Goal: Transaction & Acquisition: Purchase product/service

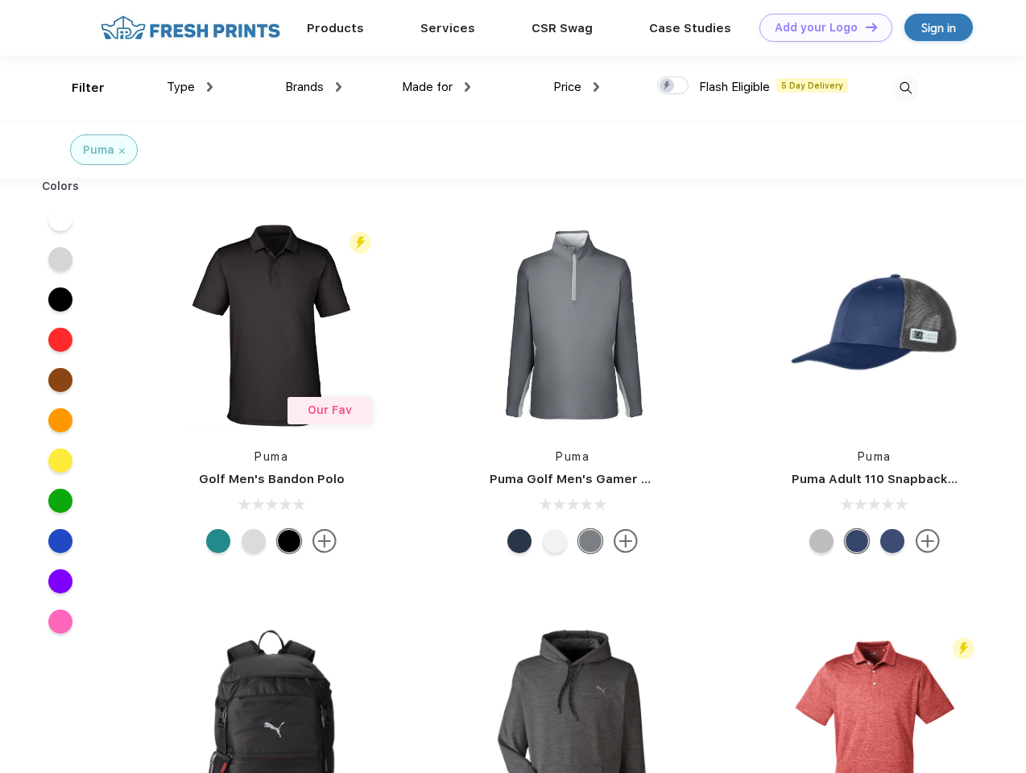
scroll to position [1, 0]
click at [820, 27] on link "Add your Logo Design Tool" at bounding box center [826, 28] width 133 height 28
click at [0, 0] on div "Design Tool" at bounding box center [0, 0] width 0 height 0
click at [864, 27] on link "Add your Logo Design Tool" at bounding box center [826, 28] width 133 height 28
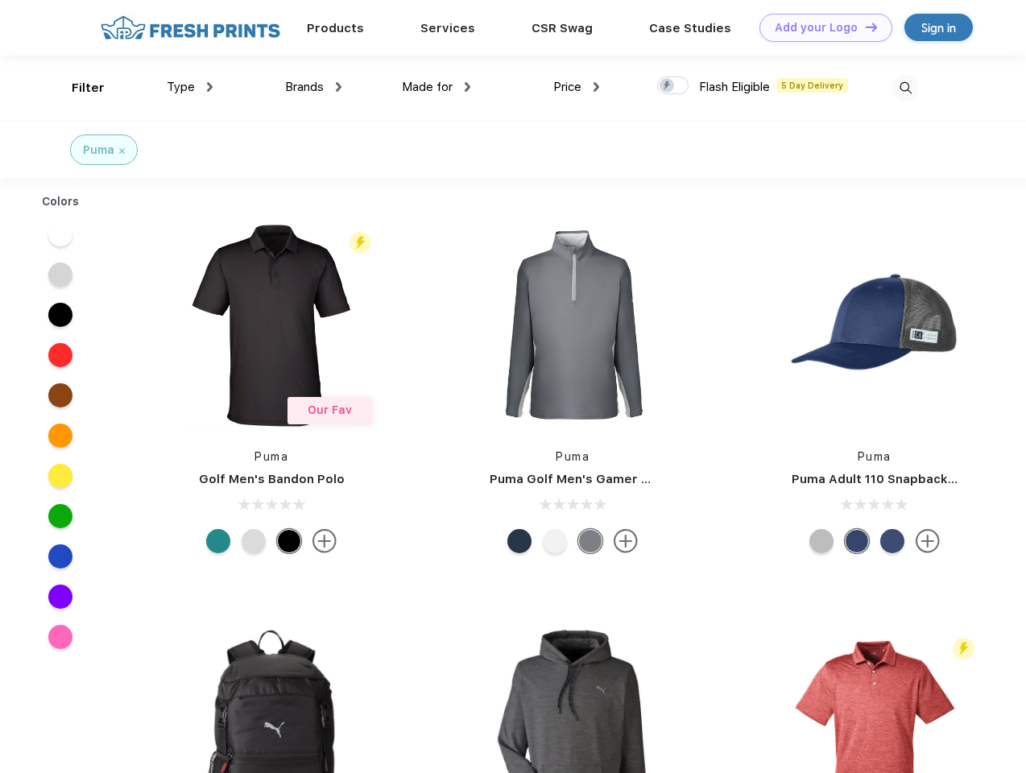
click at [77, 88] on div "Filter" at bounding box center [88, 88] width 33 height 19
click at [190, 87] on span "Type" at bounding box center [181, 87] width 28 height 15
click at [313, 87] on span "Brands" at bounding box center [304, 87] width 39 height 15
click at [437, 87] on span "Made for" at bounding box center [427, 87] width 51 height 15
click at [577, 87] on span "Price" at bounding box center [567, 87] width 28 height 15
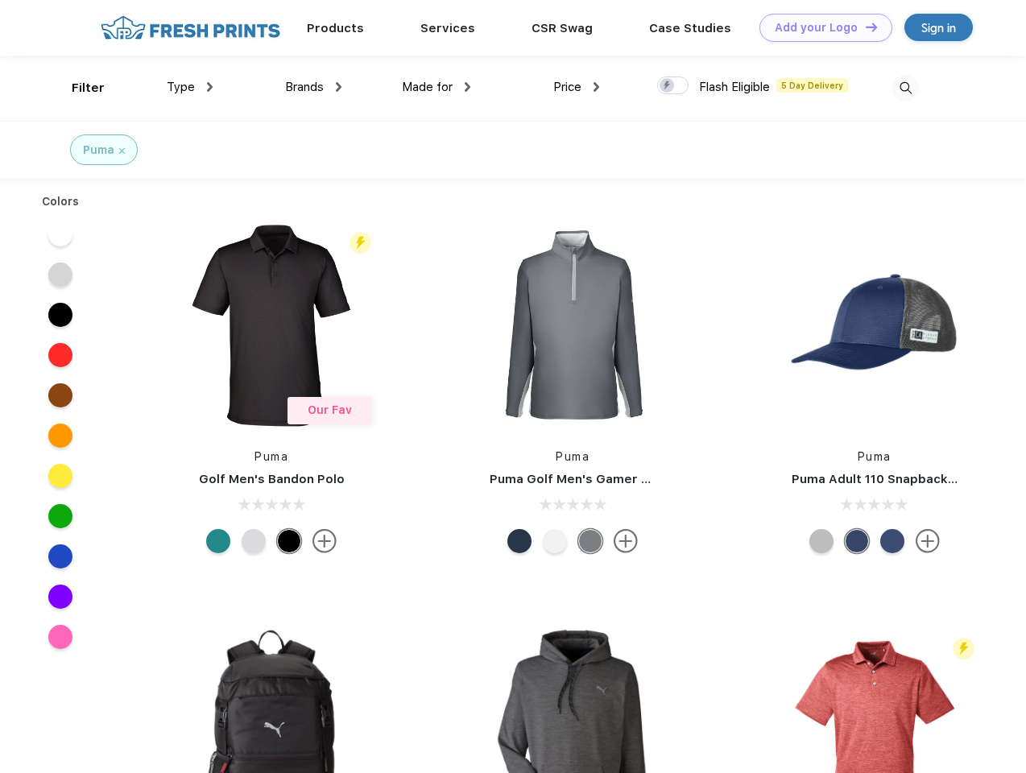
click at [674, 86] on div at bounding box center [672, 86] width 31 height 18
click at [668, 86] on input "checkbox" at bounding box center [662, 81] width 10 height 10
click at [906, 88] on img at bounding box center [906, 88] width 27 height 27
